Goal: Find specific page/section: Find specific page/section

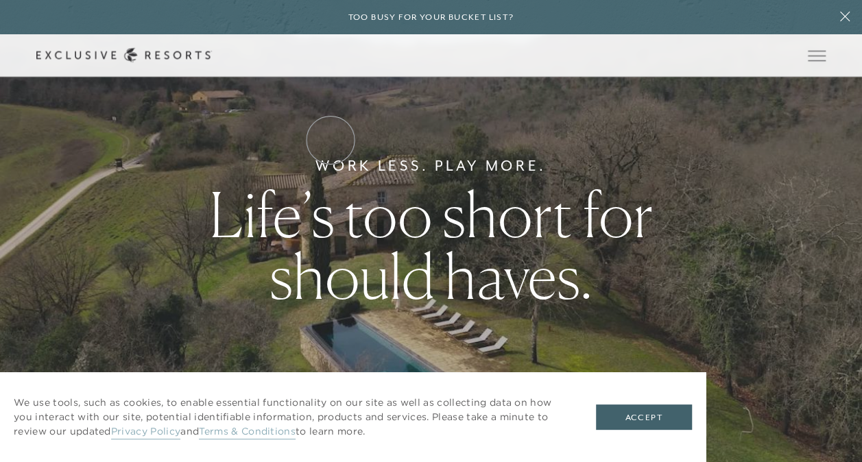
click at [0, 0] on link "Residence Collection" at bounding box center [0, 0] width 0 height 0
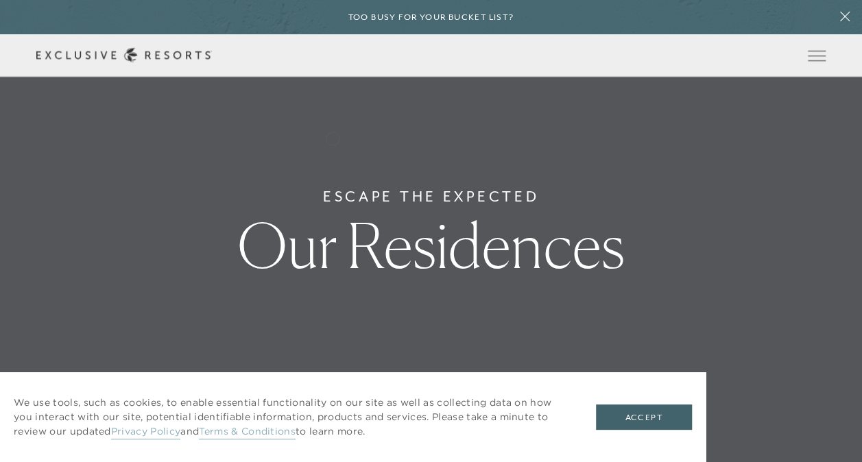
click at [0, 0] on link "Residence Collection" at bounding box center [0, 0] width 0 height 0
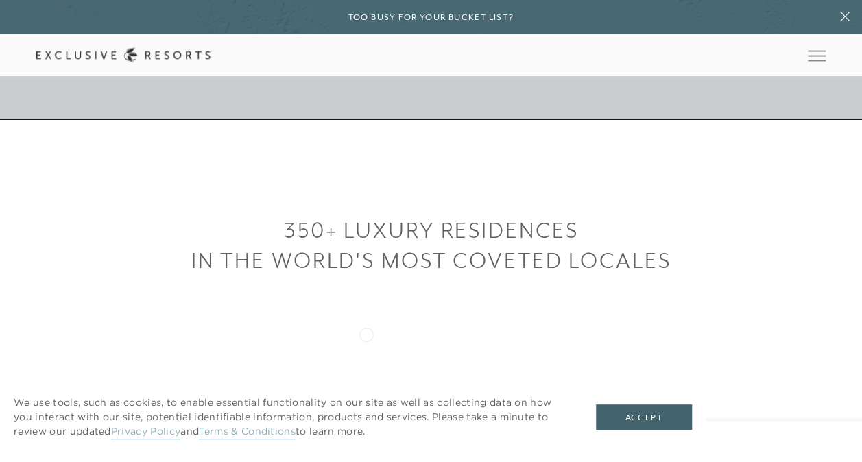
scroll to position [617, 0]
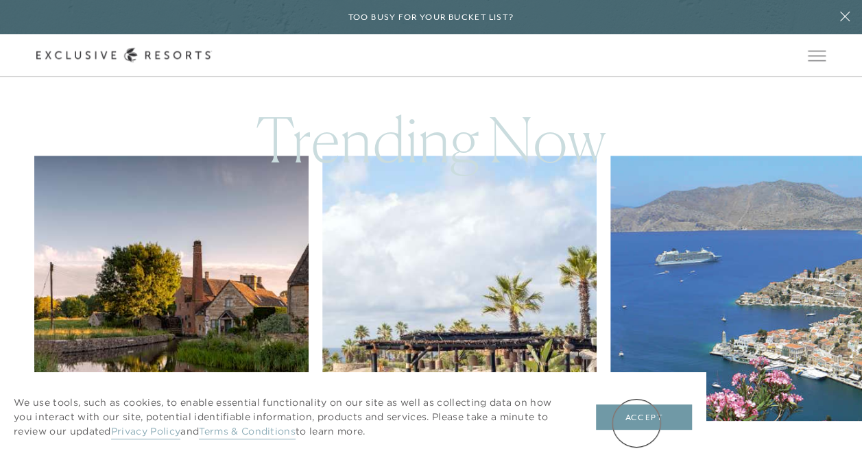
click at [637, 423] on button "Accept" at bounding box center [644, 418] width 96 height 26
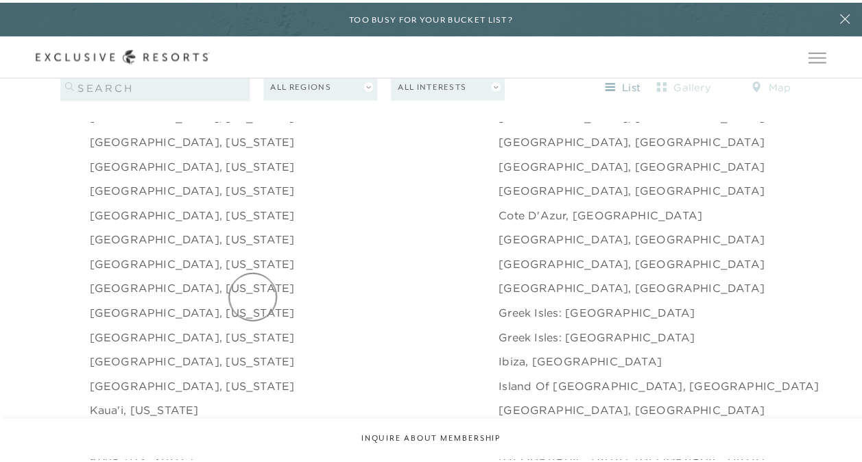
scroll to position [0, 0]
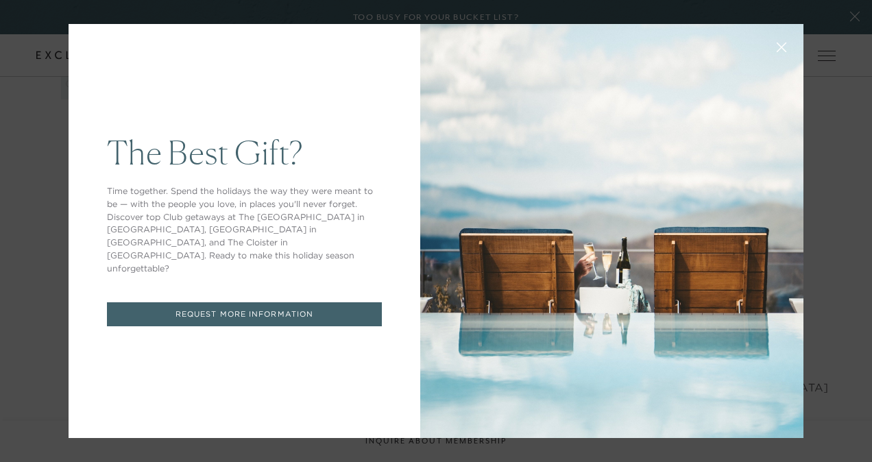
click at [777, 49] on icon at bounding box center [782, 48] width 10 height 10
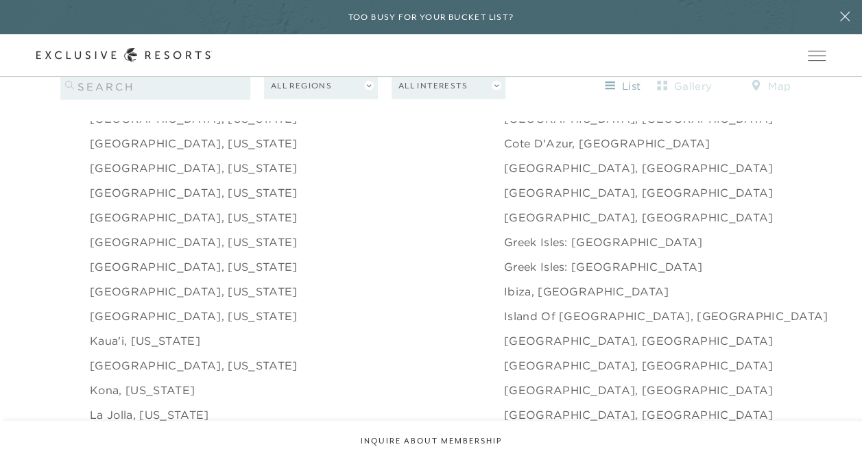
scroll to position [1303, 0]
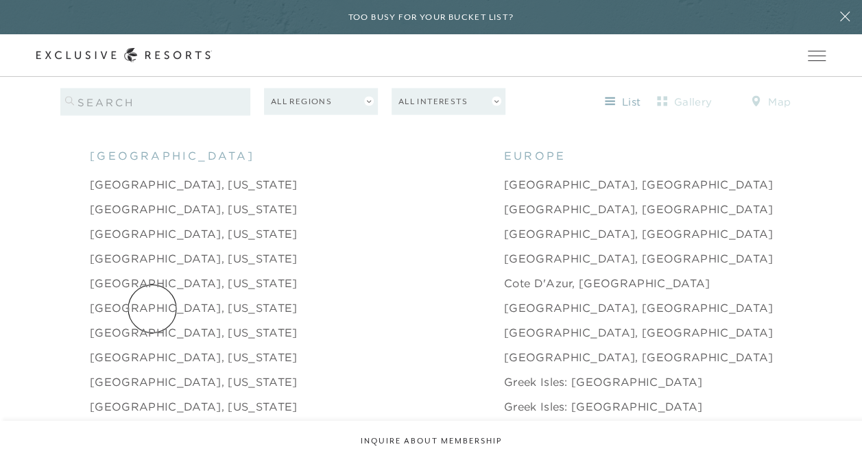
click at [152, 324] on link "[GEOGRAPHIC_DATA], [US_STATE]" at bounding box center [193, 332] width 207 height 16
